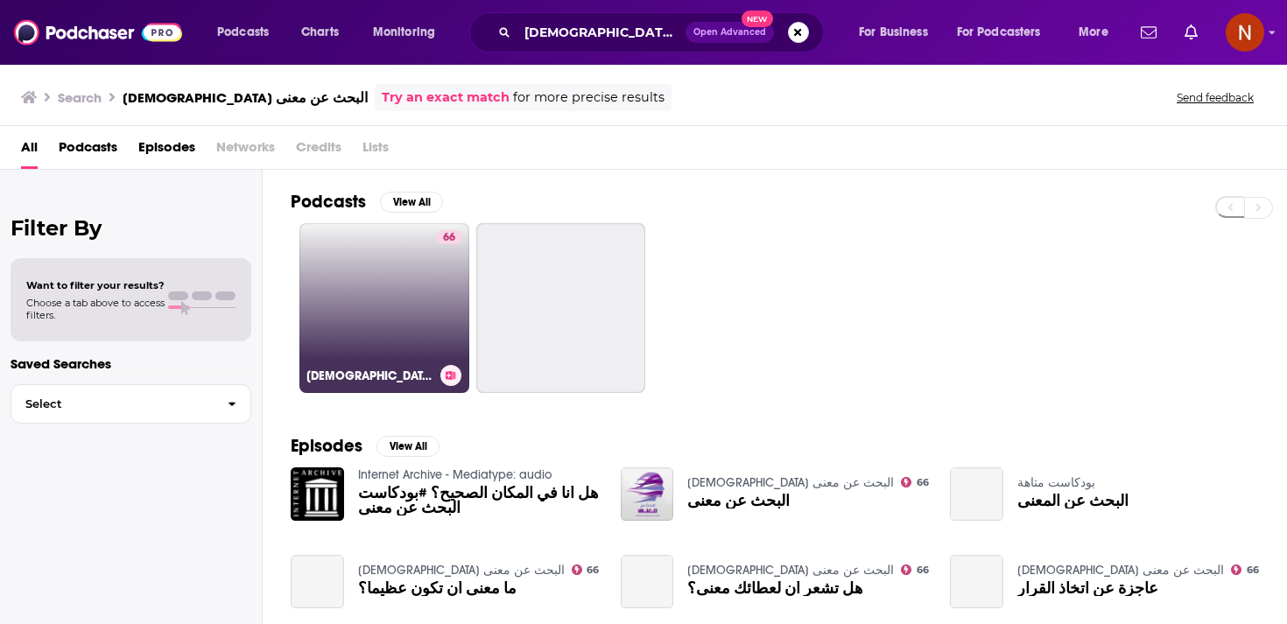
click at [404, 248] on link "66 [DEMOGRAPHIC_DATA] البحث عن معنى" at bounding box center [384, 308] width 170 height 170
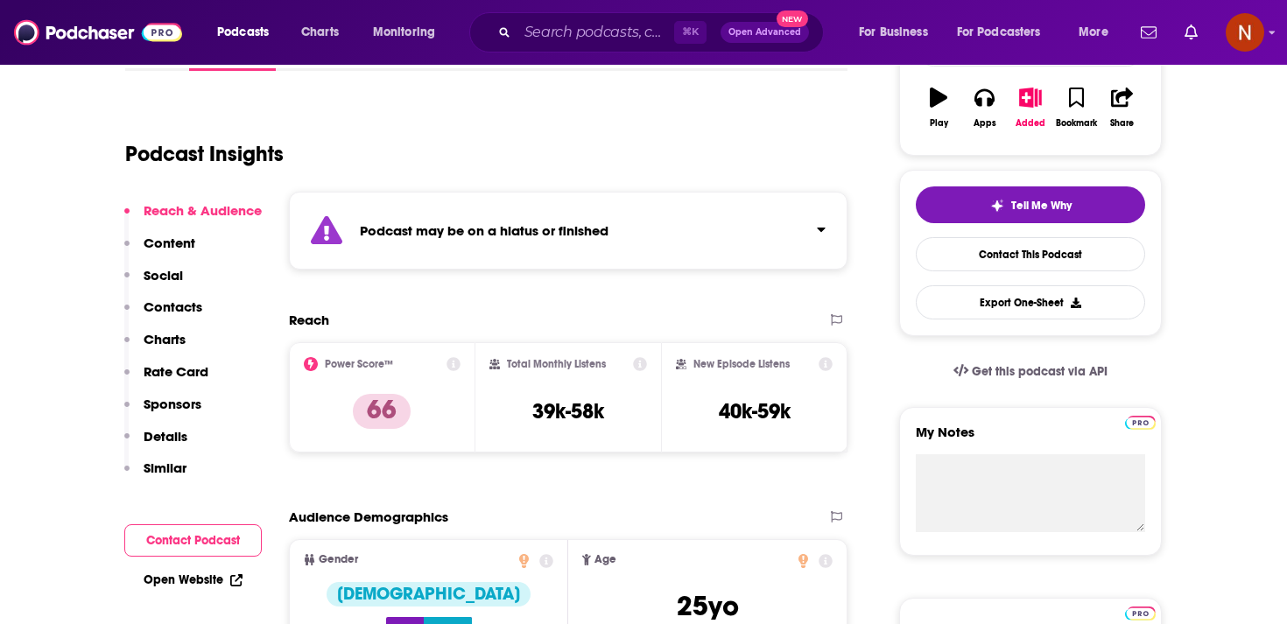
scroll to position [298, 0]
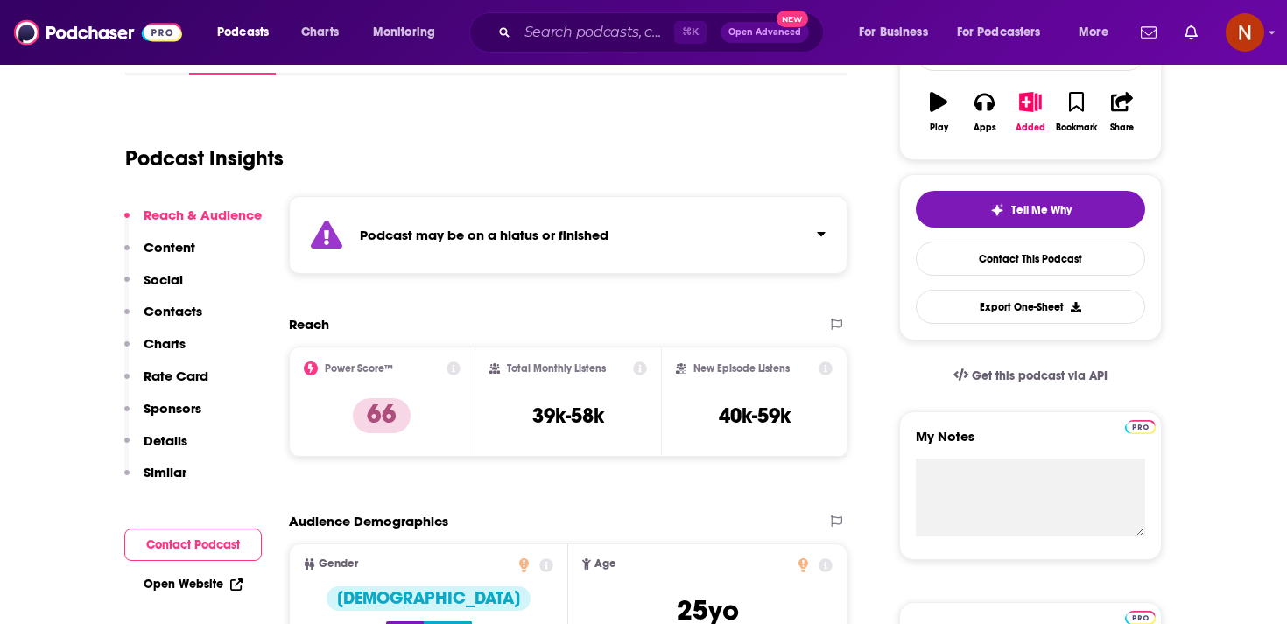
click at [537, 249] on div "Podcast may be on a hiatus or finished" at bounding box center [568, 235] width 558 height 78
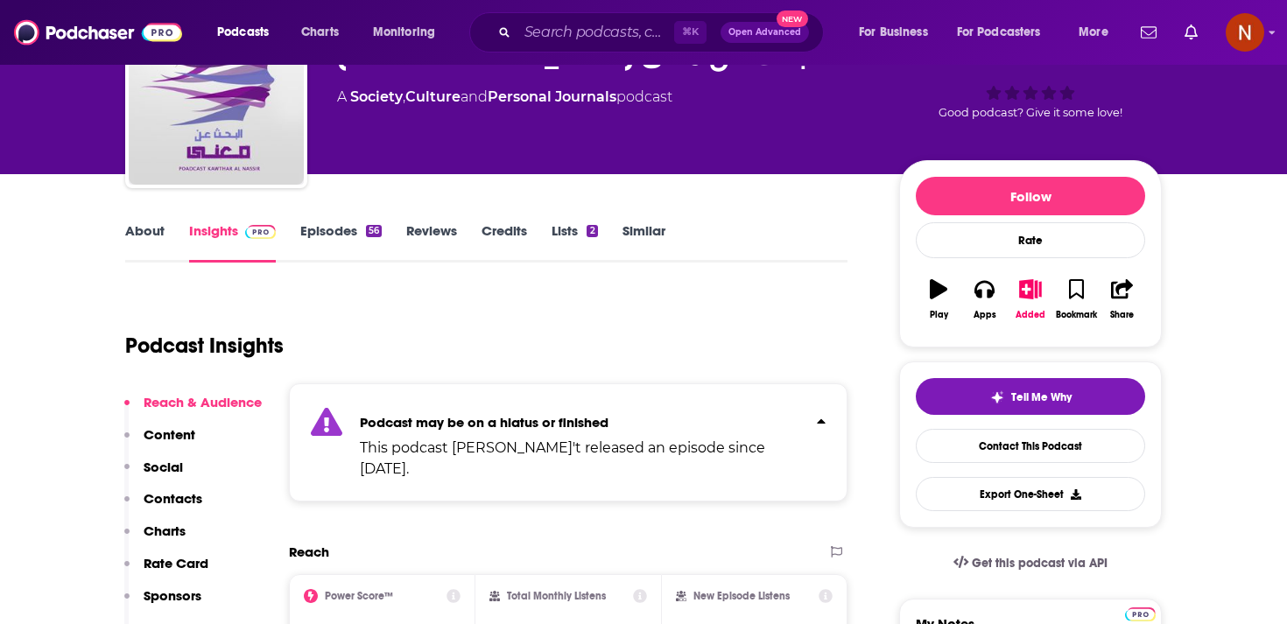
scroll to position [98, 0]
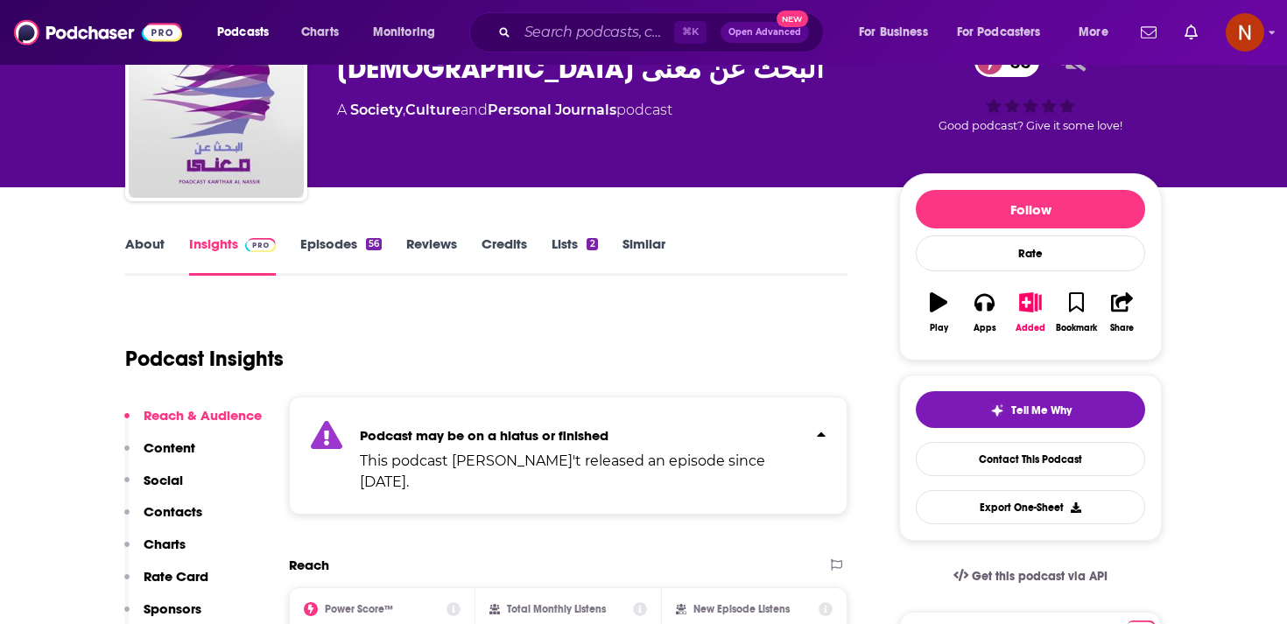
click at [359, 245] on link "Episodes 56" at bounding box center [340, 255] width 81 height 40
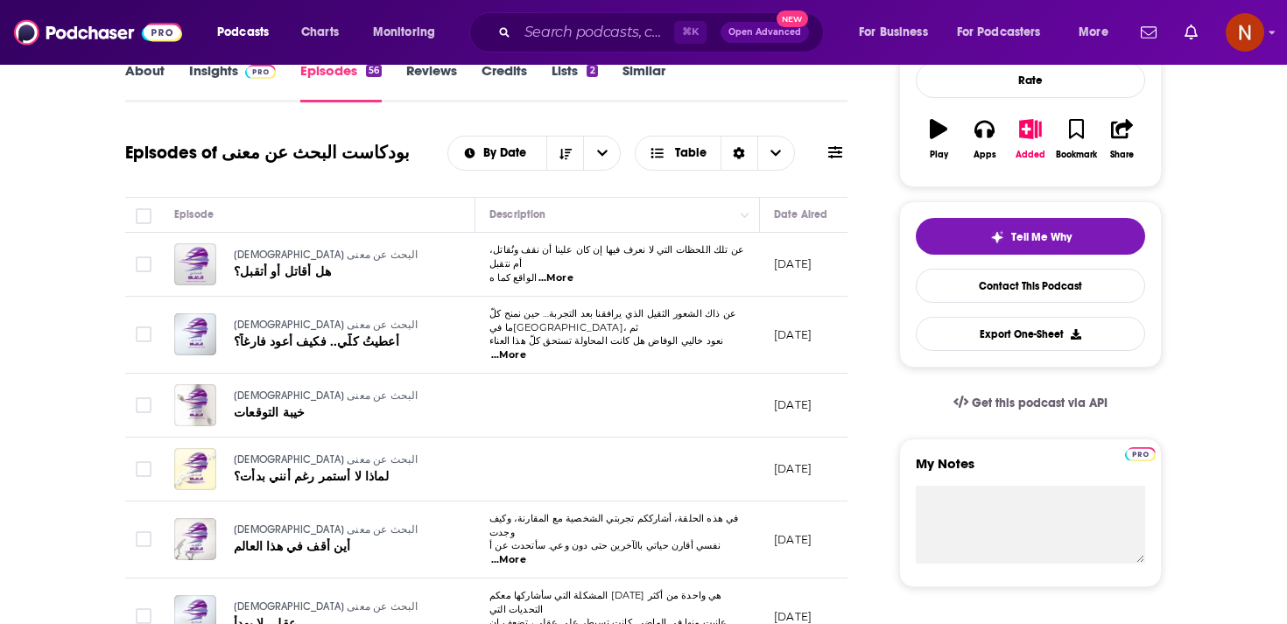
scroll to position [213, 0]
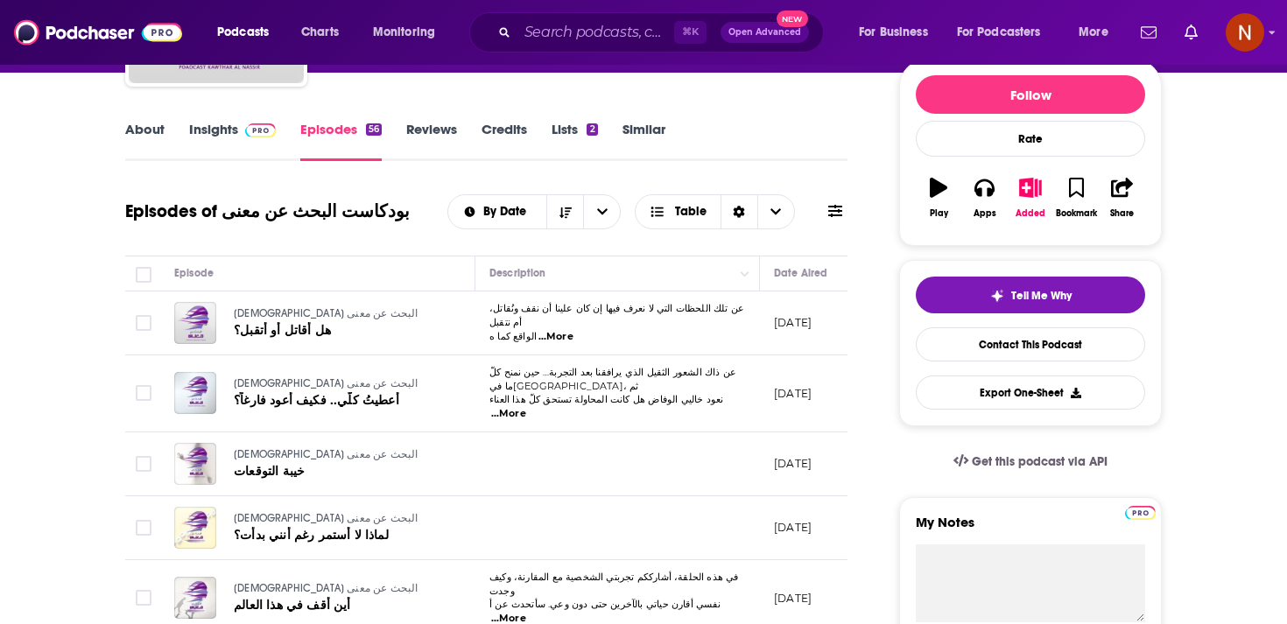
click at [243, 139] on link "Insights" at bounding box center [232, 141] width 87 height 40
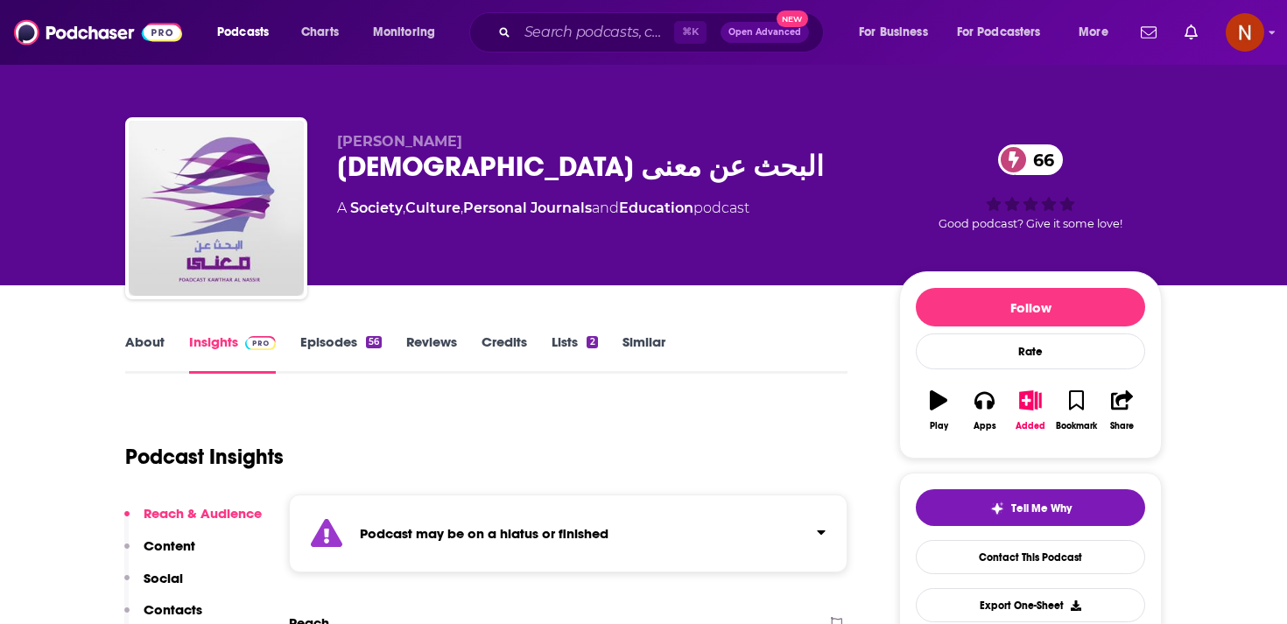
click at [492, 554] on div "Podcast may be on a hiatus or finished" at bounding box center [568, 534] width 558 height 78
